Goal: Information Seeking & Learning: Learn about a topic

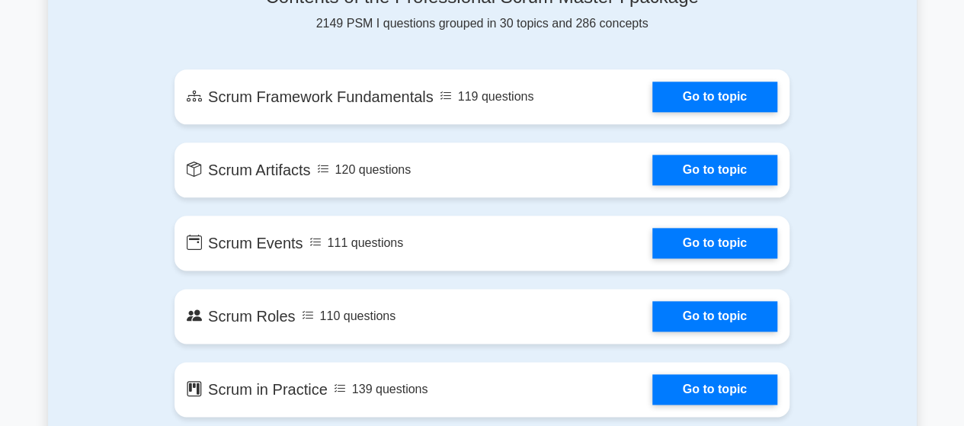
scroll to position [854, 0]
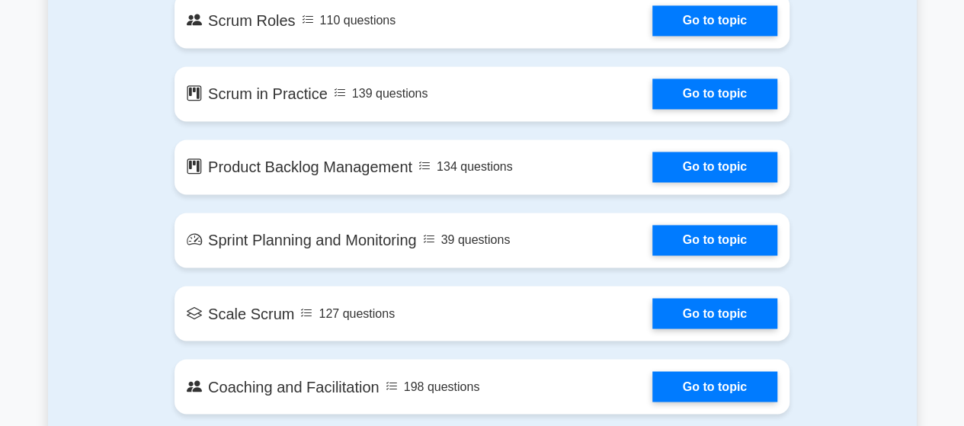
scroll to position [1128, 0]
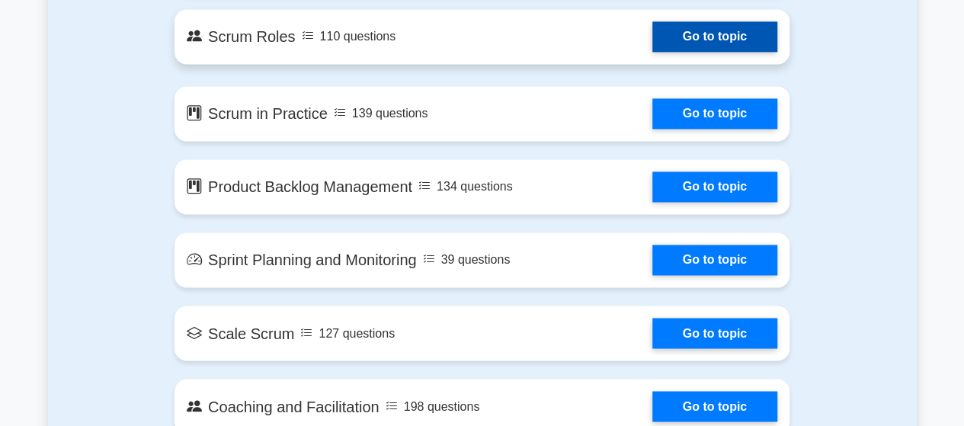
click at [727, 33] on link "Go to topic" at bounding box center [715, 36] width 125 height 30
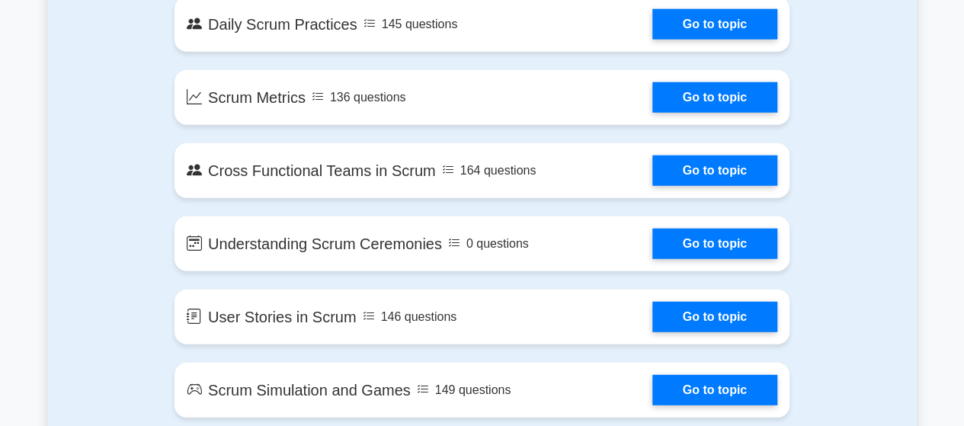
scroll to position [1952, 0]
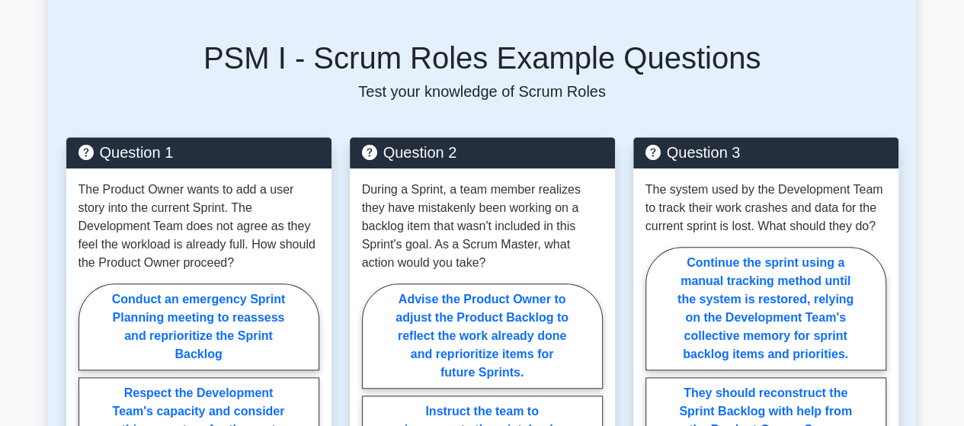
scroll to position [732, 0]
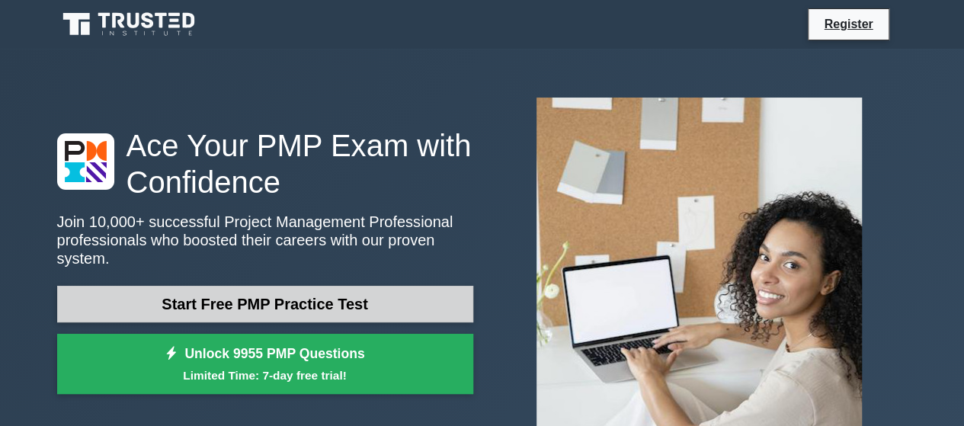
click at [267, 300] on link "Start Free PMP Practice Test" at bounding box center [265, 304] width 416 height 37
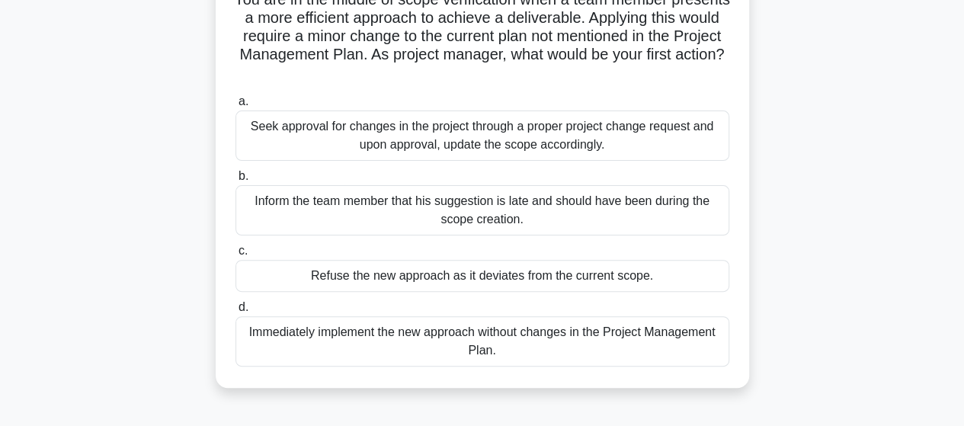
scroll to position [122, 0]
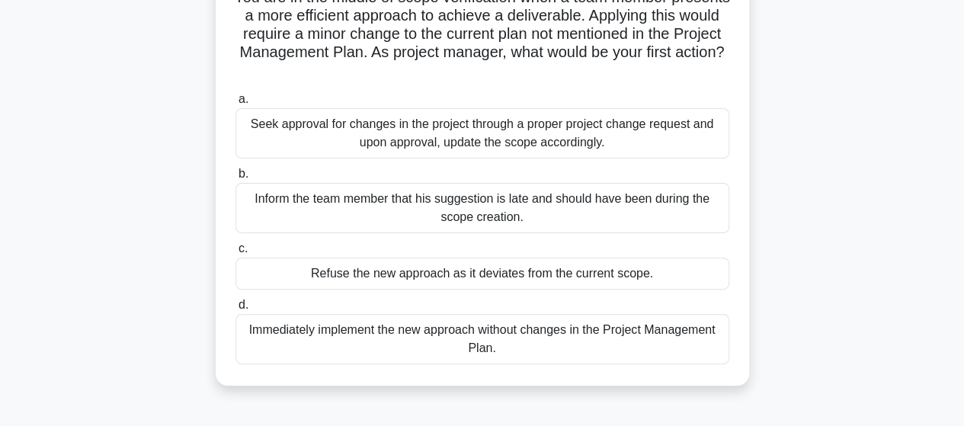
click at [427, 141] on div "Seek approval for changes in the project through a proper project change reques…" at bounding box center [483, 133] width 494 height 50
click at [236, 104] on input "a. Seek approval for changes in the project through a proper project change req…" at bounding box center [236, 100] width 0 height 10
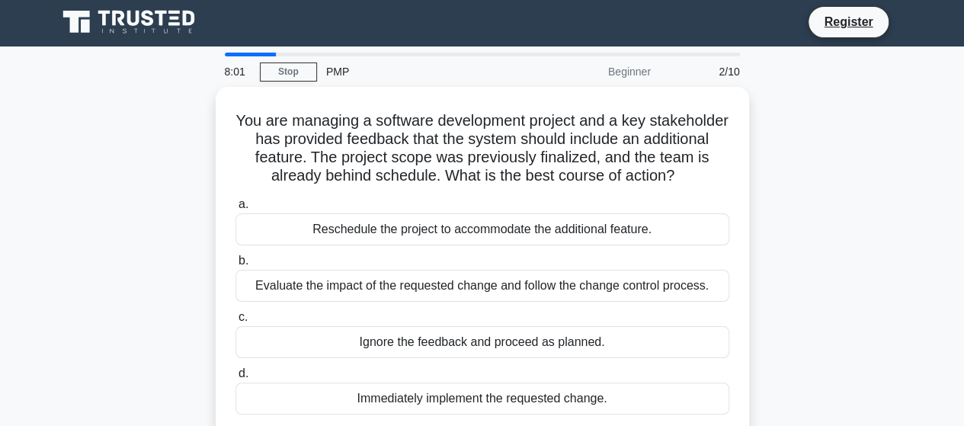
scroll to position [0, 0]
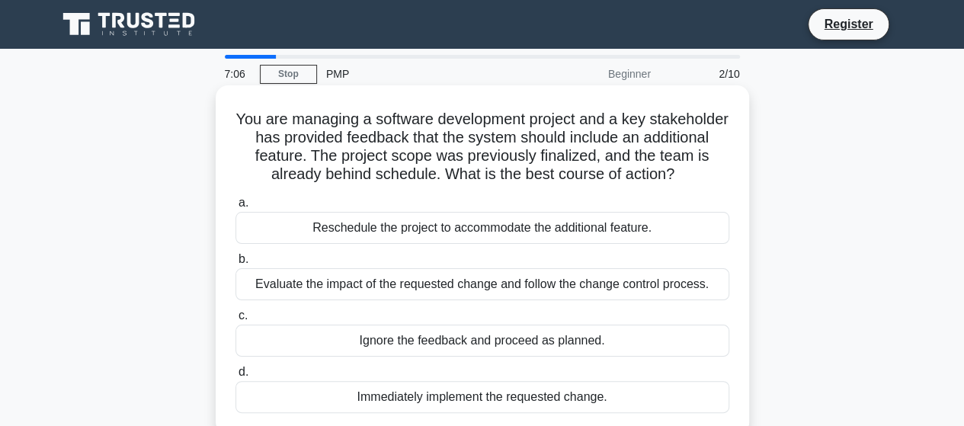
click at [473, 287] on div "Evaluate the impact of the requested change and follow the change control proce…" at bounding box center [483, 284] width 494 height 32
click at [236, 265] on input "b. Evaluate the impact of the requested change and follow the change control pr…" at bounding box center [236, 260] width 0 height 10
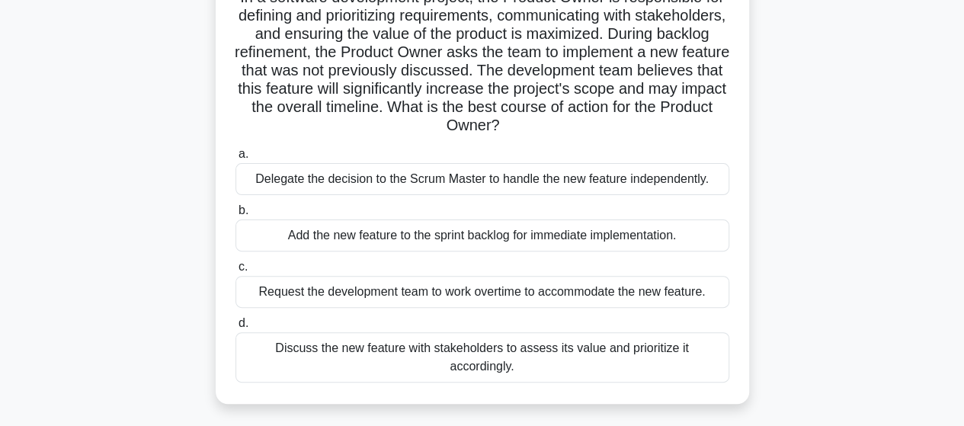
scroll to position [91, 0]
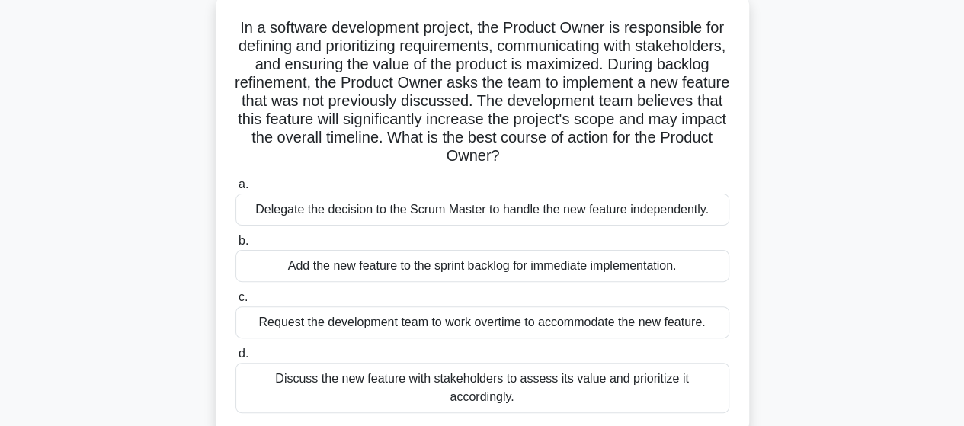
click at [393, 383] on div "Discuss the new feature with stakeholders to assess its value and prioritize it…" at bounding box center [483, 388] width 494 height 50
click at [236, 359] on input "d. Discuss the new feature with stakeholders to assess its value and prioritize…" at bounding box center [236, 354] width 0 height 10
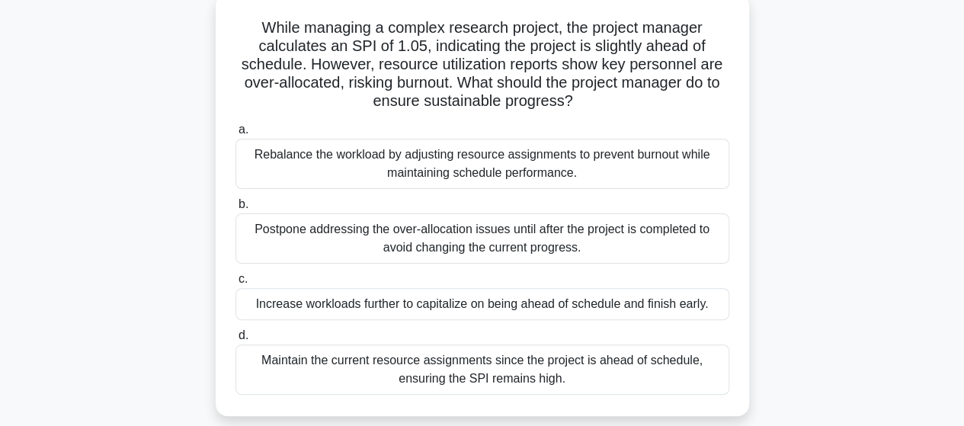
click at [528, 368] on div "Maintain the current resource assignments since the project is ahead of schedul…" at bounding box center [483, 370] width 494 height 50
click at [236, 341] on input "d. Maintain the current resource assignments since the project is ahead of sche…" at bounding box center [236, 336] width 0 height 10
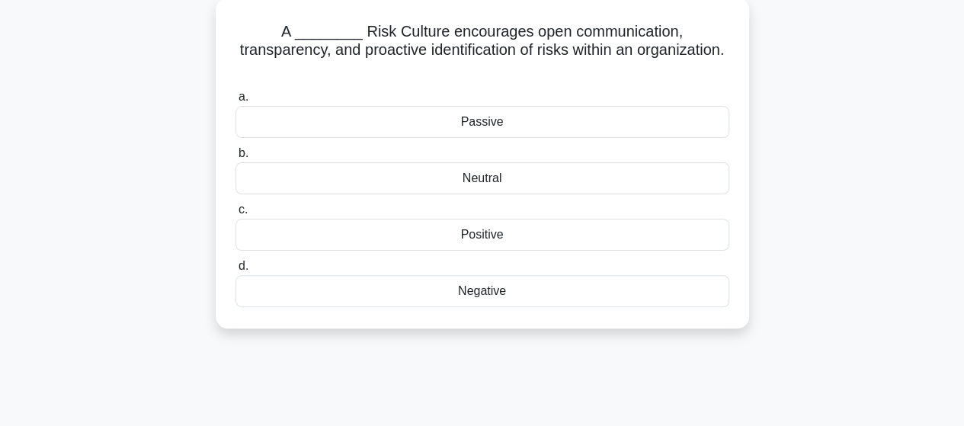
scroll to position [0, 0]
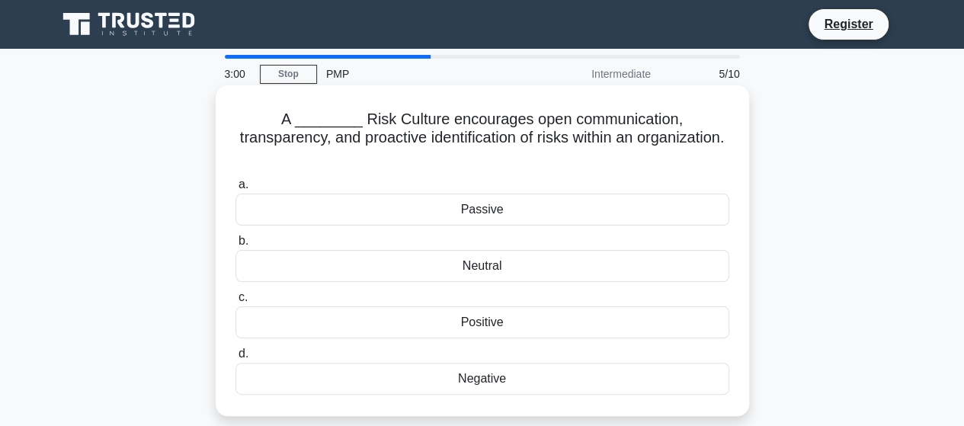
click at [481, 306] on div "Positive" at bounding box center [483, 322] width 494 height 32
click at [236, 303] on input "c. Positive" at bounding box center [236, 298] width 0 height 10
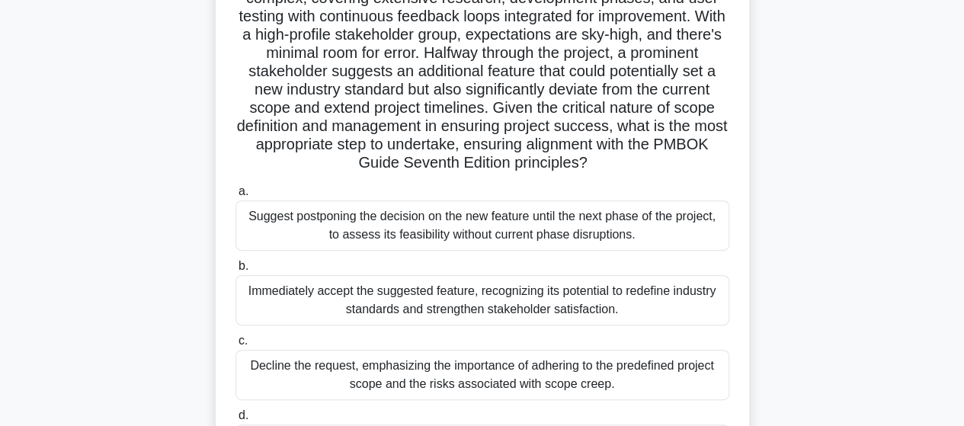
scroll to position [183, 0]
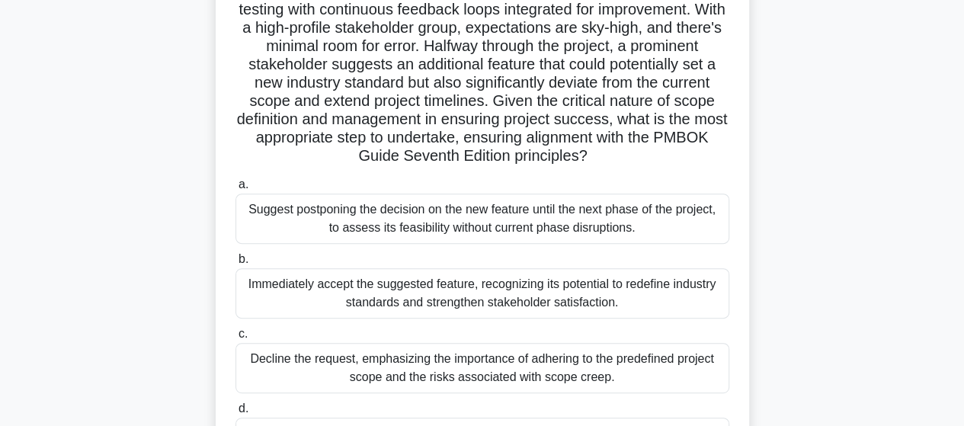
click at [547, 222] on div "Suggest postponing the decision on the new feature until the next phase of the …" at bounding box center [483, 219] width 494 height 50
click at [236, 190] on input "a. Suggest postponing the decision on the new feature until the next phase of t…" at bounding box center [236, 185] width 0 height 10
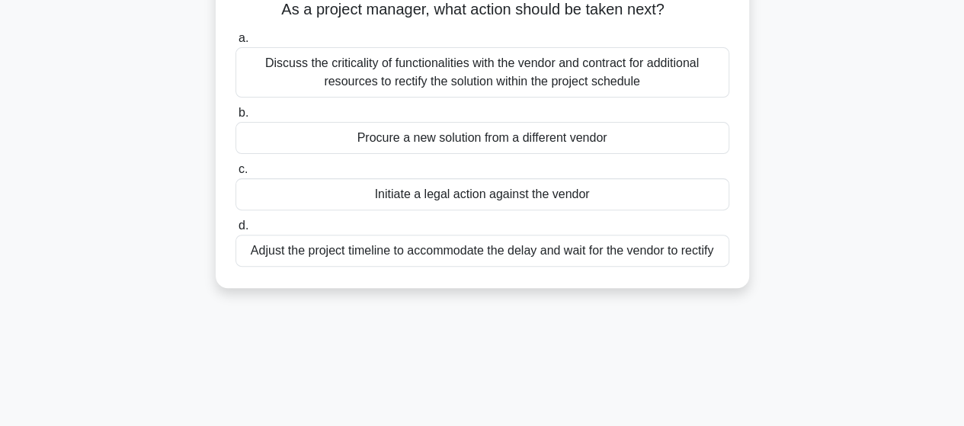
click at [568, 98] on div "Discuss the criticality of functionalities with the vendor and contract for add…" at bounding box center [483, 72] width 494 height 50
click at [236, 43] on input "a. Discuss the criticality of functionalities with the vendor and contract for …" at bounding box center [236, 39] width 0 height 10
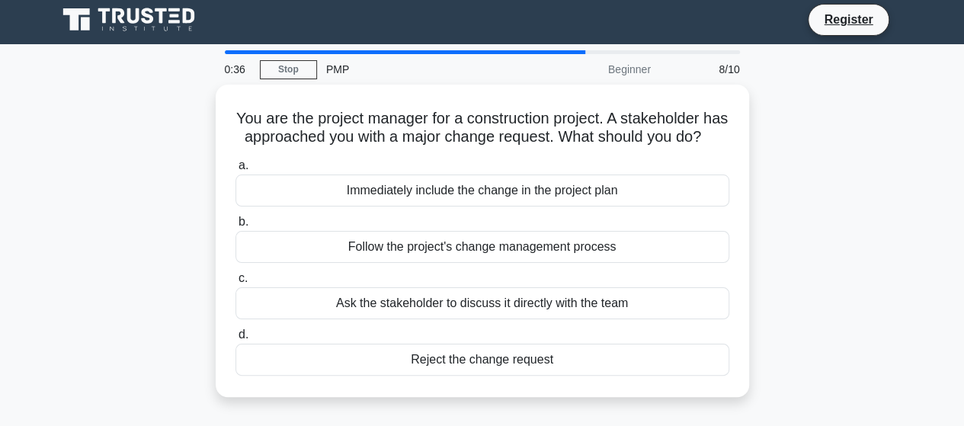
scroll to position [0, 0]
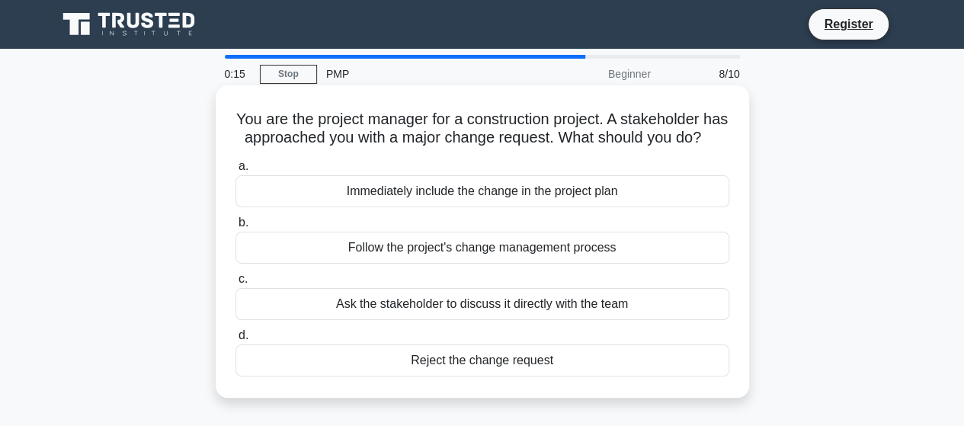
click at [547, 264] on div "Follow the project's change management process" at bounding box center [483, 248] width 494 height 32
click at [236, 228] on input "b. Follow the project's change management process" at bounding box center [236, 223] width 0 height 10
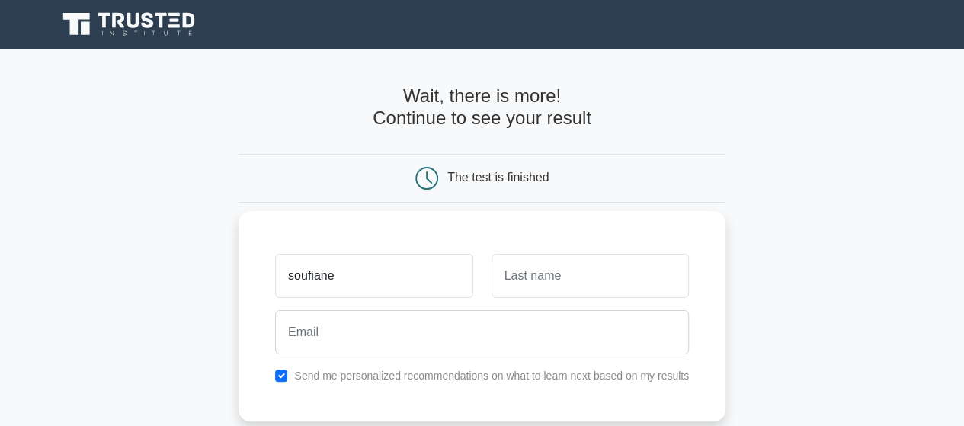
type input "soufiane"
click at [563, 274] on input "text" at bounding box center [590, 276] width 197 height 44
type input "nesrouche"
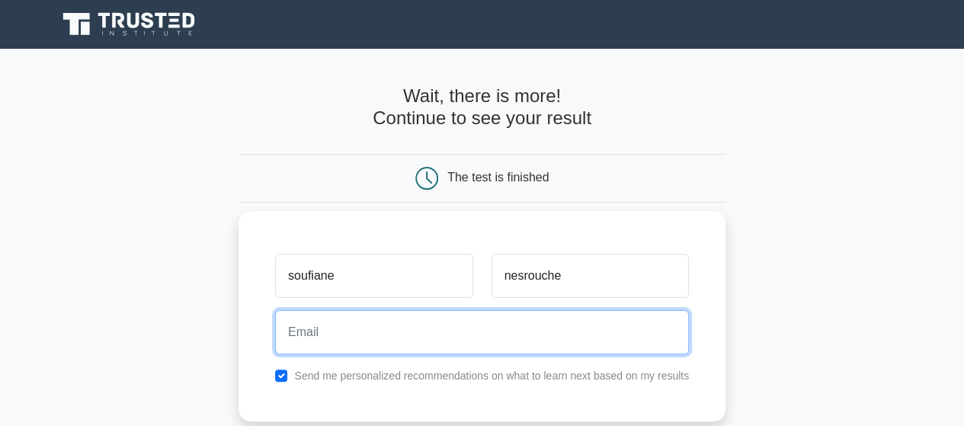
click at [406, 335] on input "email" at bounding box center [482, 332] width 414 height 44
paste input "soufiane462021@gmail.com"
type input "soufiane462021@gmail.com"
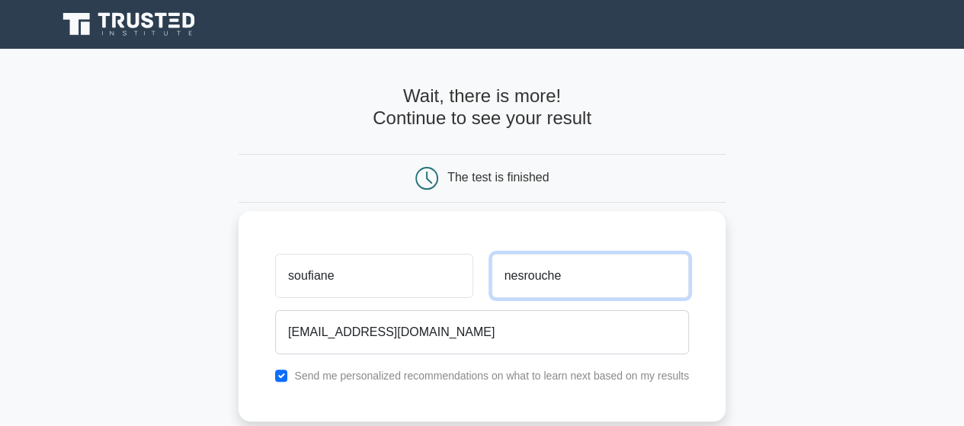
click at [585, 274] on input "nesrouche" at bounding box center [590, 276] width 197 height 44
type input "n"
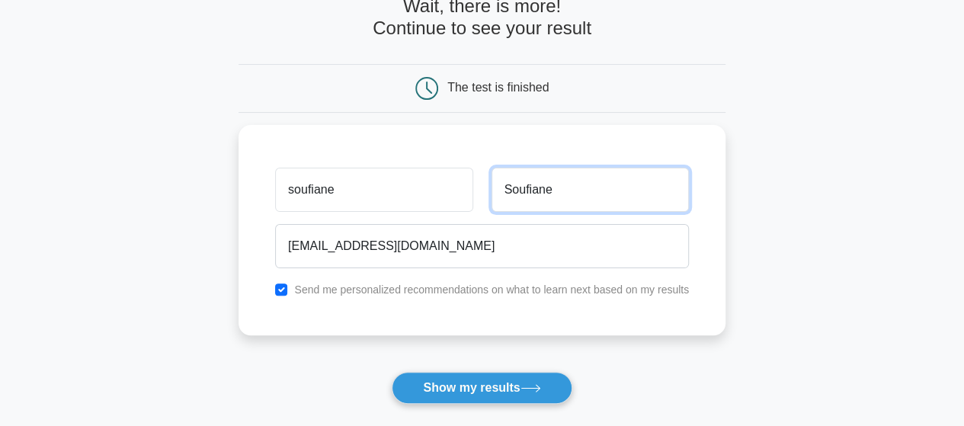
scroll to position [91, 0]
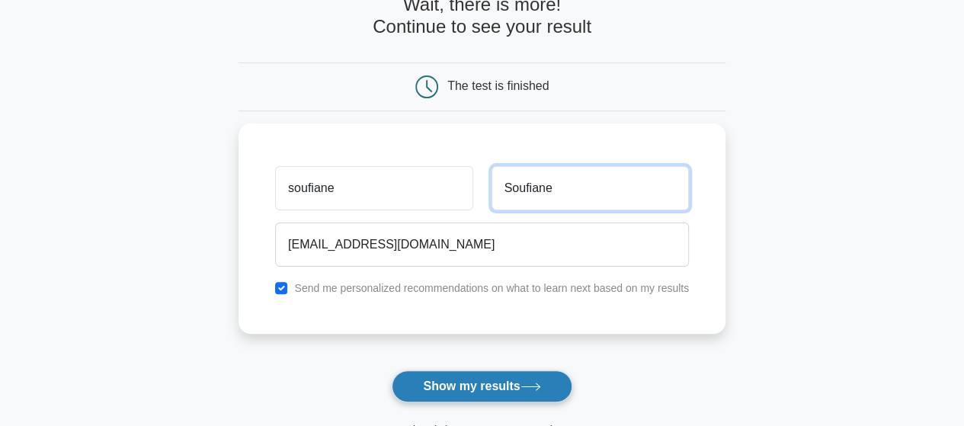
type input "Soufiane"
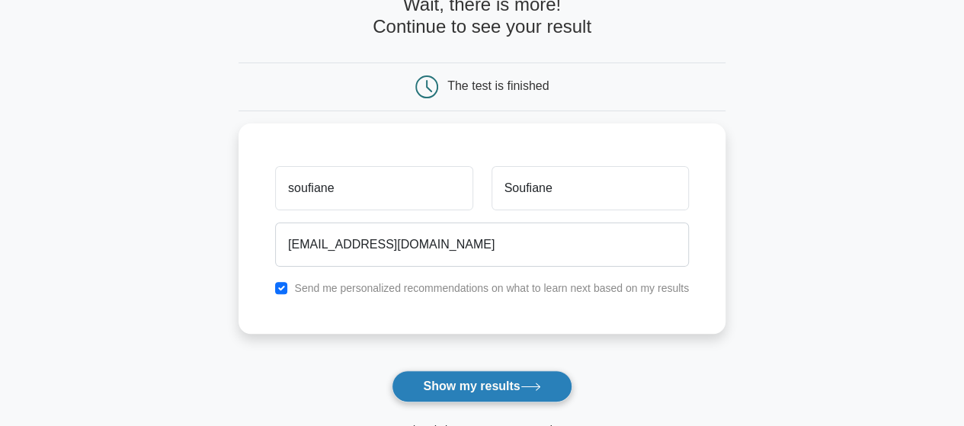
click at [482, 392] on button "Show my results" at bounding box center [482, 387] width 180 height 32
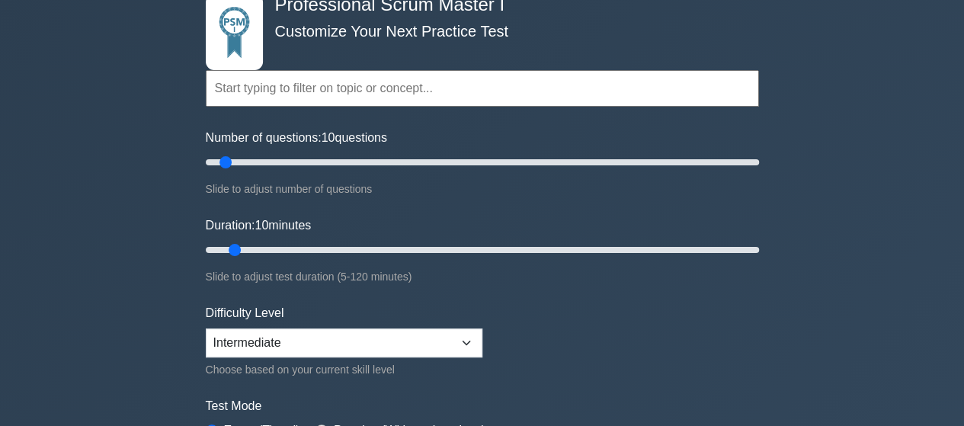
scroll to position [122, 0]
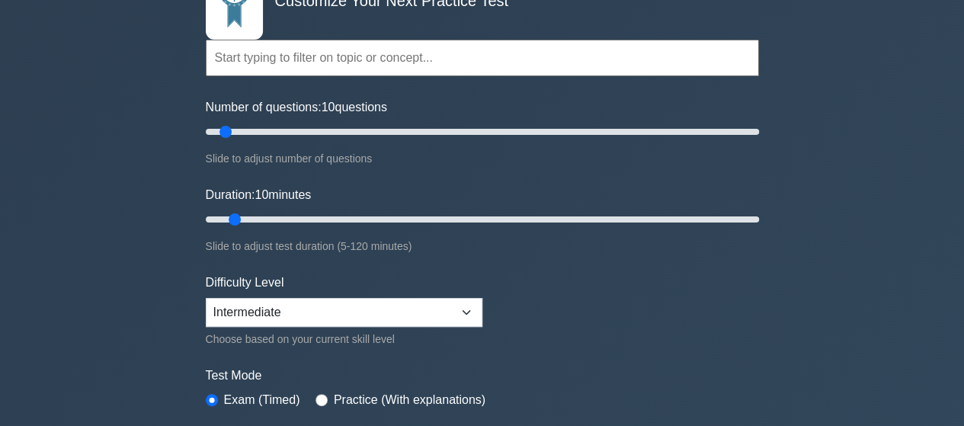
click at [281, 107] on label "Number of questions: 10 questions" at bounding box center [296, 107] width 181 height 18
click at [281, 123] on input "Number of questions: 10 questions" at bounding box center [482, 132] width 553 height 18
click at [267, 132] on input "Number of questions: 25 questions" at bounding box center [482, 132] width 553 height 18
click at [296, 130] on input "Number of questions: 25 questions" at bounding box center [482, 132] width 553 height 18
click at [427, 127] on input "Number of questions: 85 questions" at bounding box center [482, 132] width 553 height 18
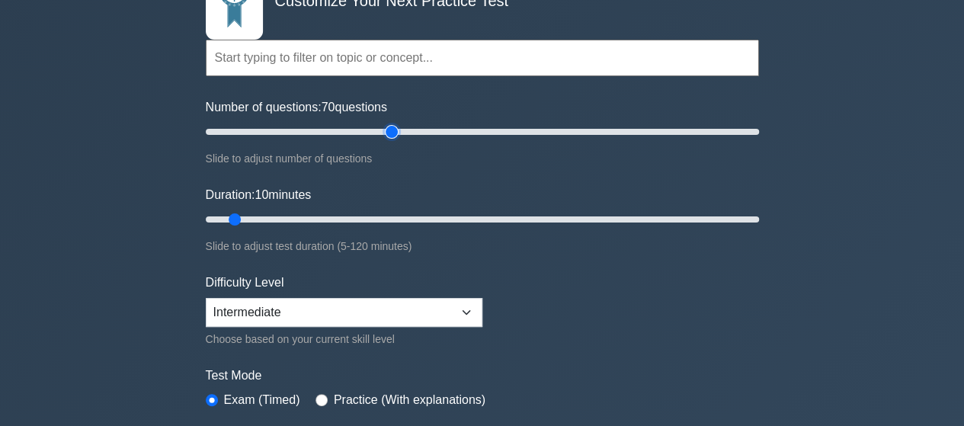
click at [386, 129] on input "Number of questions: 70 questions" at bounding box center [482, 132] width 553 height 18
click at [358, 132] on input "Number of questions: 60 questions" at bounding box center [482, 132] width 553 height 18
click at [338, 133] on input "Number of questions: 50 questions" at bounding box center [482, 132] width 553 height 18
click at [319, 130] on input "Number of questions: 45 questions" at bounding box center [482, 132] width 553 height 18
type input "40"
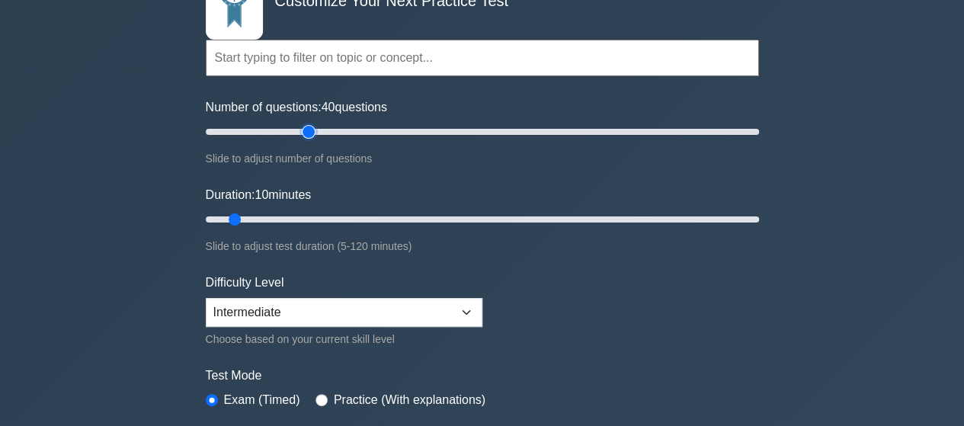
click at [308, 130] on input "Number of questions: 40 questions" at bounding box center [482, 132] width 553 height 18
click at [309, 215] on input "Duration: 25 minutes" at bounding box center [482, 219] width 553 height 18
type input "30"
click at [325, 219] on input "Duration: 25 minutes" at bounding box center [482, 219] width 553 height 18
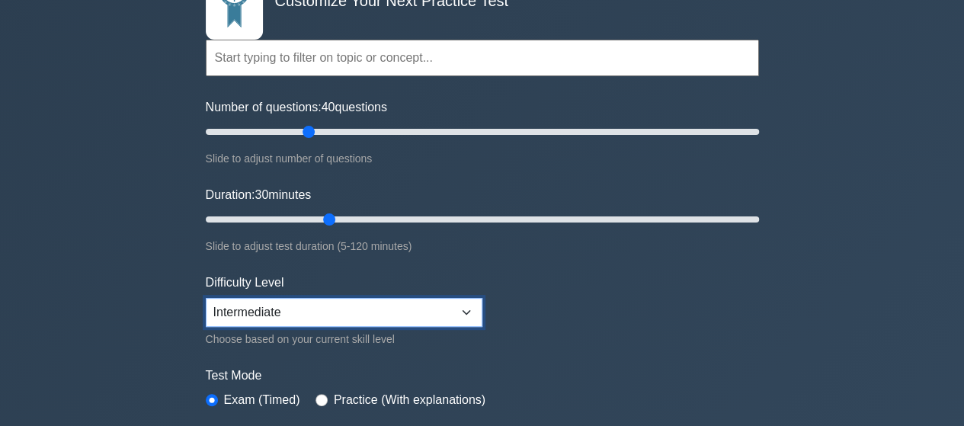
click at [467, 309] on select "Beginner Intermediate Expert" at bounding box center [344, 312] width 277 height 29
click at [206, 298] on select "Beginner Intermediate Expert" at bounding box center [344, 312] width 277 height 29
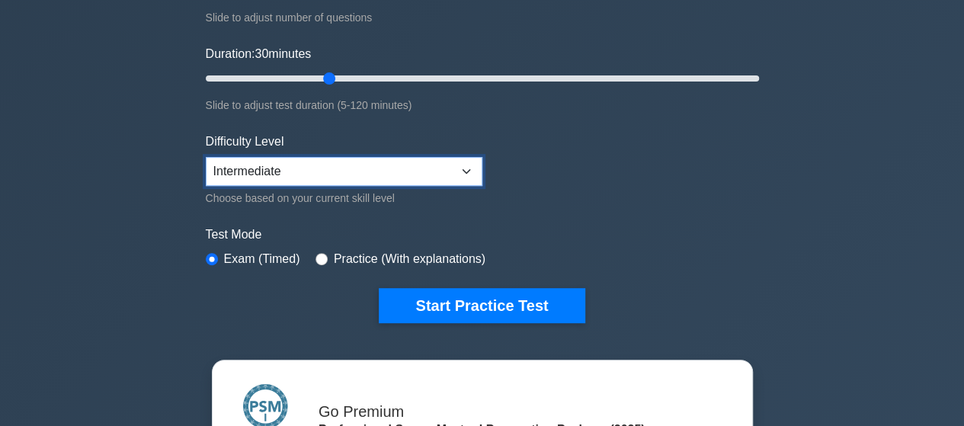
scroll to position [274, 0]
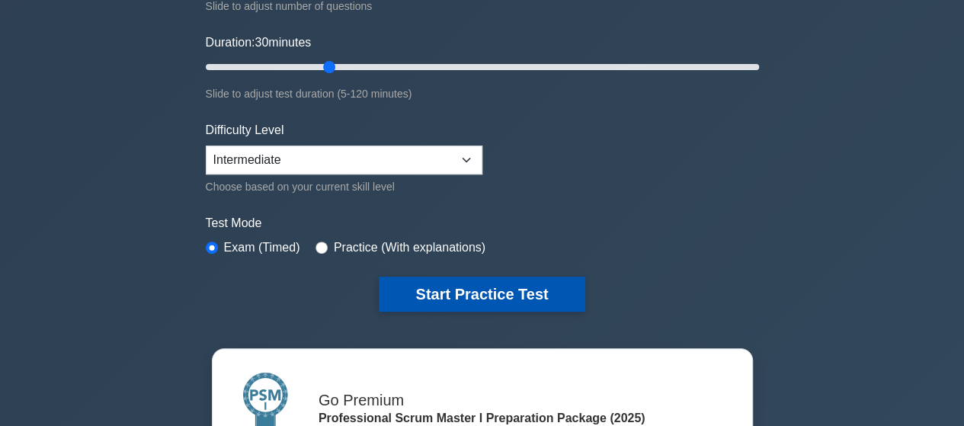
click at [474, 298] on button "Start Practice Test" at bounding box center [482, 294] width 206 height 35
click at [459, 284] on button "Start Practice Test" at bounding box center [482, 294] width 206 height 35
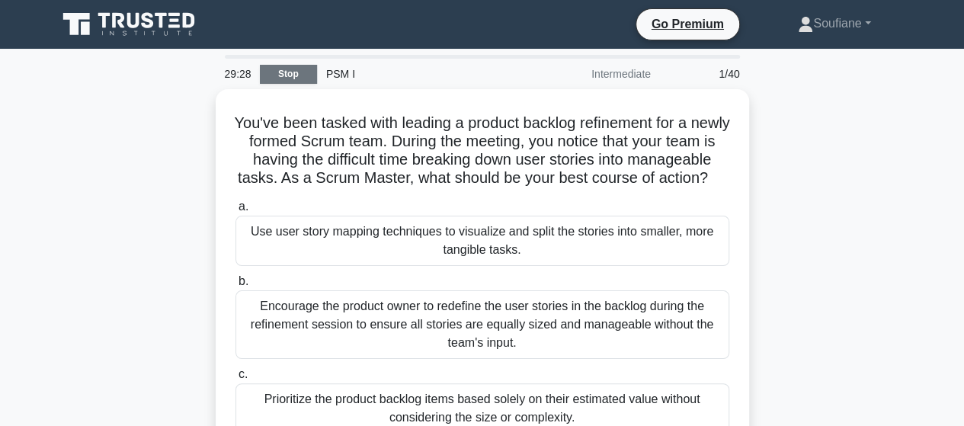
click at [287, 75] on link "Stop" at bounding box center [288, 74] width 57 height 19
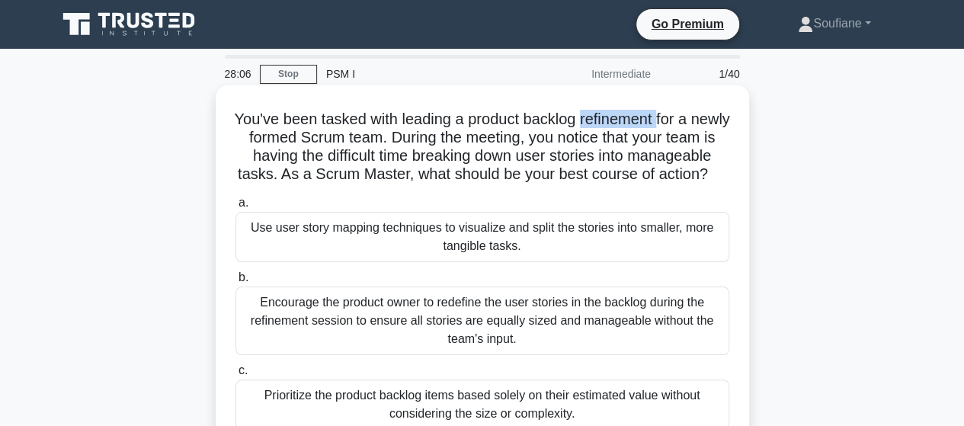
drag, startPoint x: 604, startPoint y: 119, endPoint x: 680, endPoint y: 113, distance: 76.5
click at [683, 117] on h5 "You've been tasked with leading a product backlog refinement for a newly formed…" at bounding box center [482, 147] width 497 height 75
copy h5 "refinement"
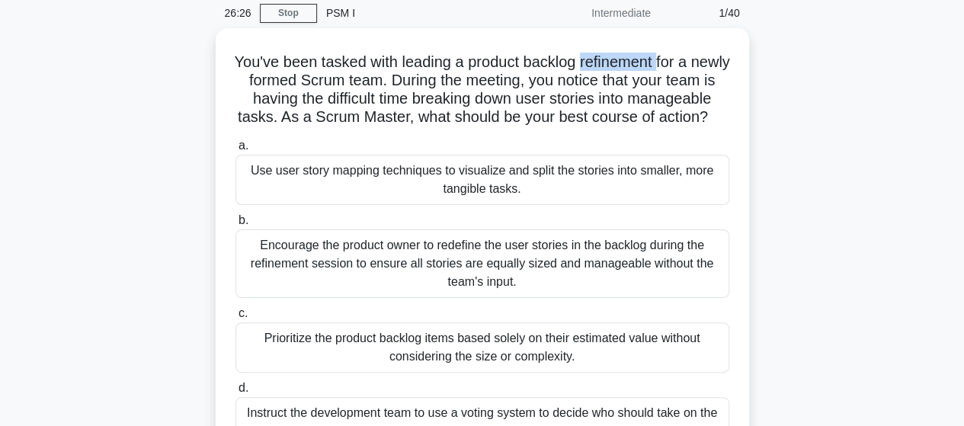
scroll to position [61, 0]
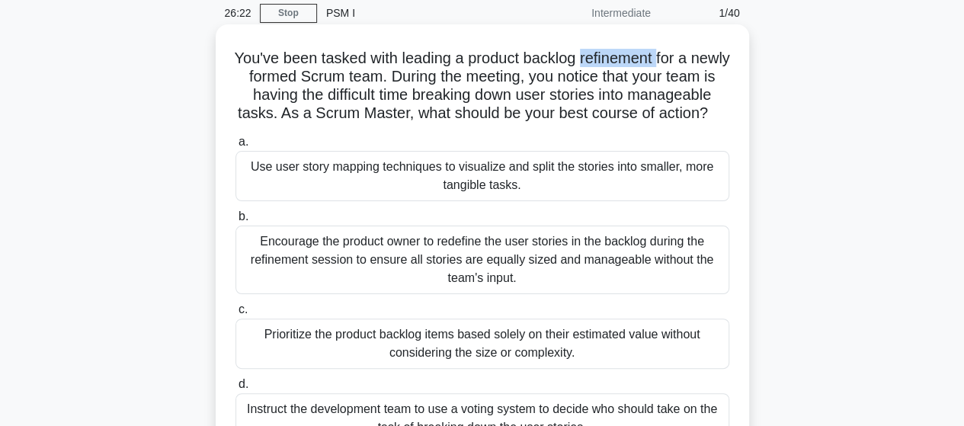
drag, startPoint x: 249, startPoint y: 59, endPoint x: 555, endPoint y: 142, distance: 316.6
click at [555, 124] on h5 "You've been tasked with leading a product backlog refinement for a newly formed…" at bounding box center [482, 86] width 497 height 75
copy h5 "You've been tasked with leading a product backlog refinement for a newly formed…"
click at [359, 124] on h5 "You've been tasked with leading a product backlog refinement for a newly formed…" at bounding box center [482, 86] width 497 height 75
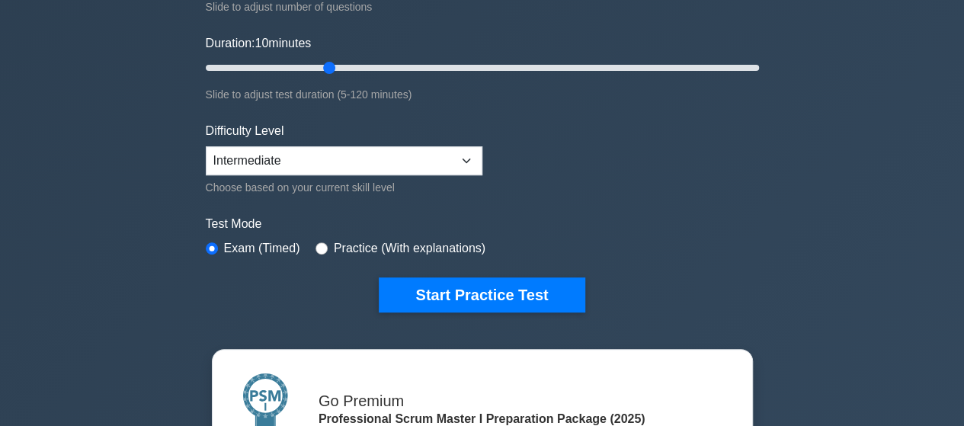
scroll to position [274, 0]
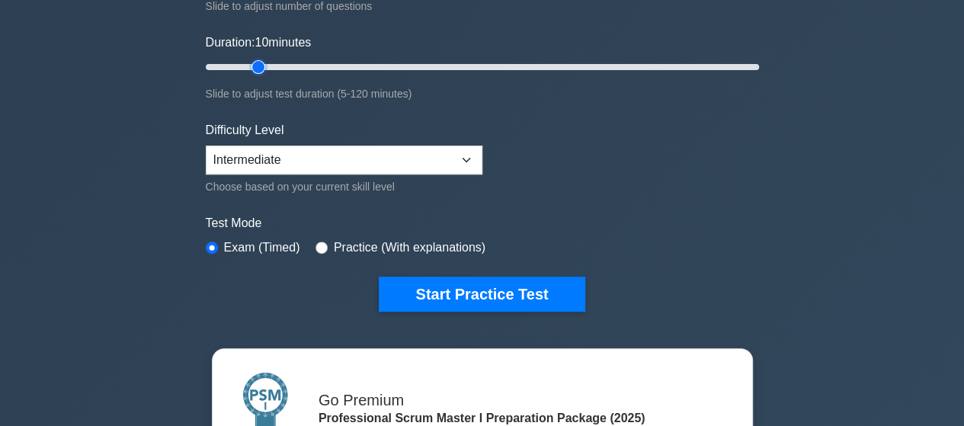
click at [268, 64] on input "Duration: 10 minutes" at bounding box center [482, 67] width 553 height 18
type input "10"
click at [242, 59] on input "Duration: 10 minutes" at bounding box center [482, 67] width 553 height 18
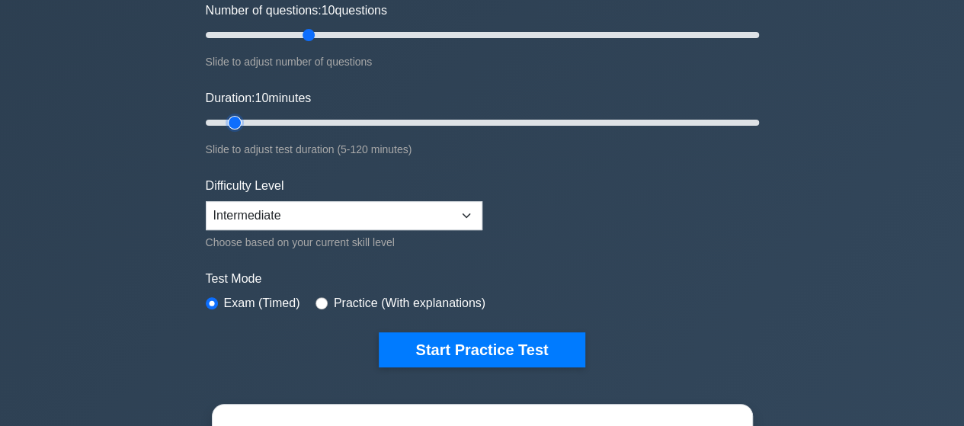
scroll to position [244, 0]
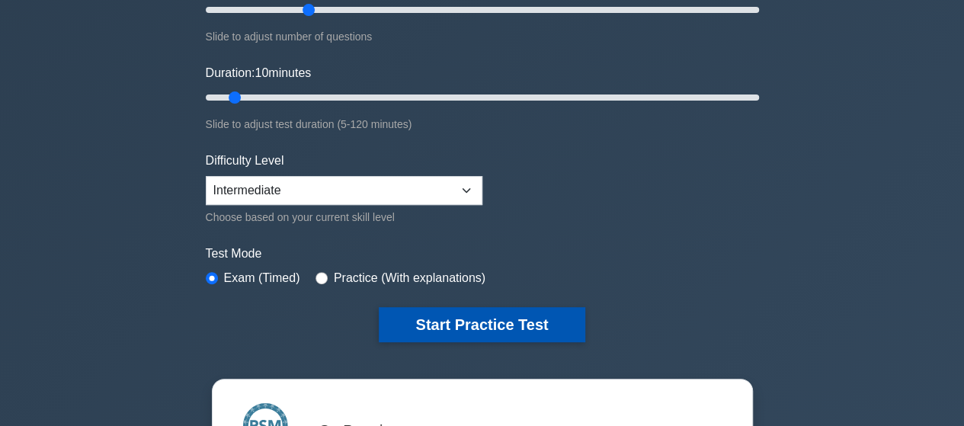
click at [511, 320] on button "Start Practice Test" at bounding box center [482, 324] width 206 height 35
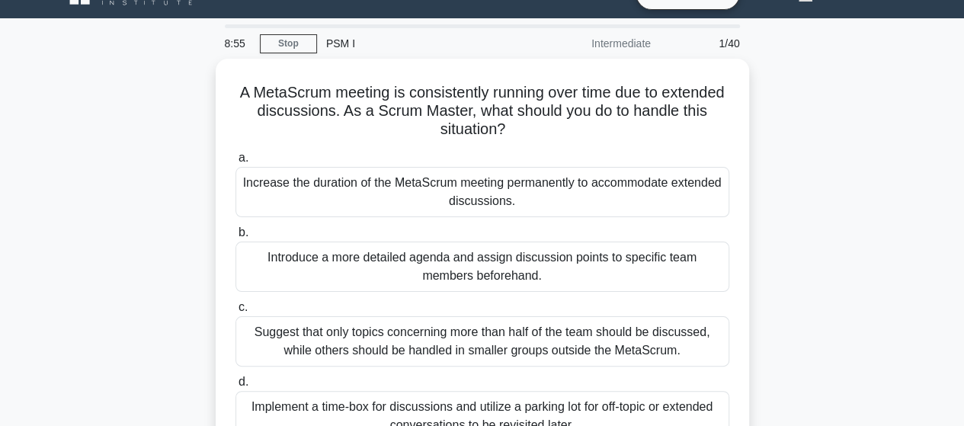
scroll to position [122, 0]
